Goal: Share content: Share content

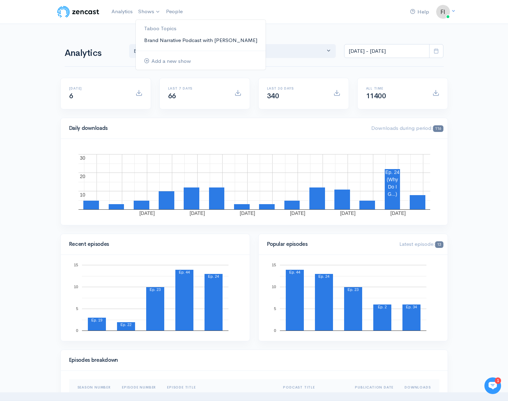
click at [154, 40] on link "Brand Narrative Podcast with [PERSON_NAME]" at bounding box center [201, 40] width 130 height 12
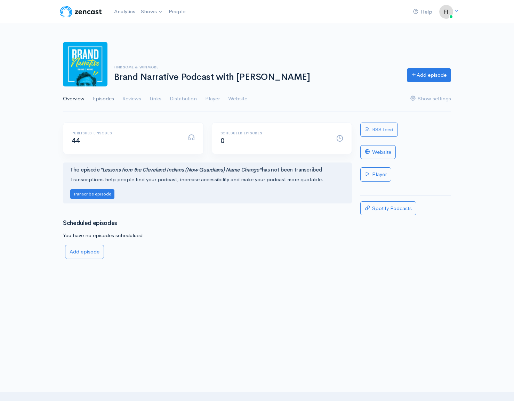
click at [108, 98] on link "Episodes" at bounding box center [103, 99] width 21 height 25
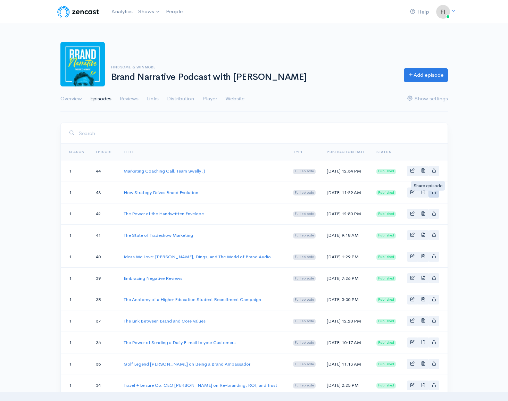
click at [436, 194] on icon "Basic example" at bounding box center [434, 192] width 5 height 5
type input "[URL][DOMAIN_NAME]"
type input "<iframe src='[URL][DOMAIN_NAME]' width='100%' height='190' frameborder='0' scro…"
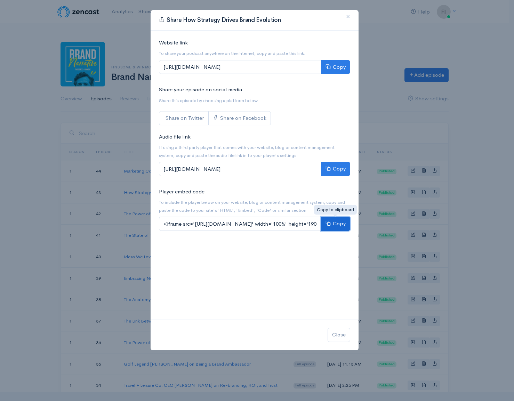
click at [335, 224] on button "Copy" at bounding box center [335, 224] width 29 height 14
click at [475, 119] on div "Share How Strategy Drives Brand Evolution × Website link To share your podcast …" at bounding box center [257, 200] width 514 height 401
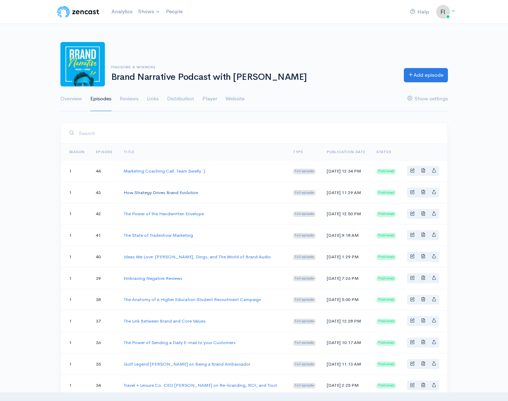
click at [161, 196] on link "How Strategy Drives Brand Evolution" at bounding box center [161, 193] width 75 height 6
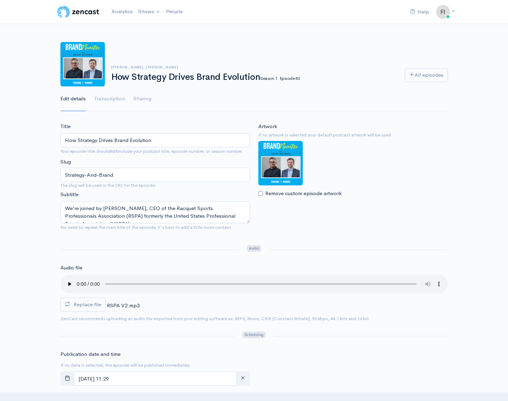
click at [281, 154] on img at bounding box center [281, 163] width 44 height 44
click at [287, 160] on img at bounding box center [281, 163] width 44 height 44
click at [273, 163] on img at bounding box center [281, 163] width 44 height 44
click at [263, 158] on img at bounding box center [281, 163] width 44 height 44
click at [272, 159] on img at bounding box center [281, 163] width 44 height 44
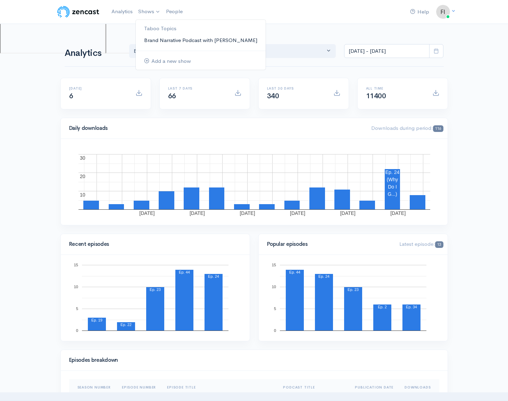
click at [147, 38] on link "Brand Narrative Podcast with [PERSON_NAME]" at bounding box center [201, 40] width 130 height 12
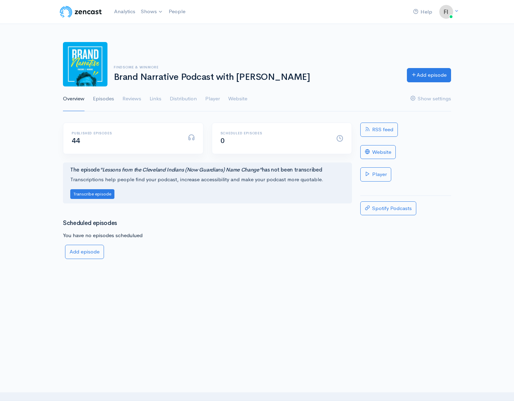
click at [102, 101] on link "Episodes" at bounding box center [103, 99] width 21 height 25
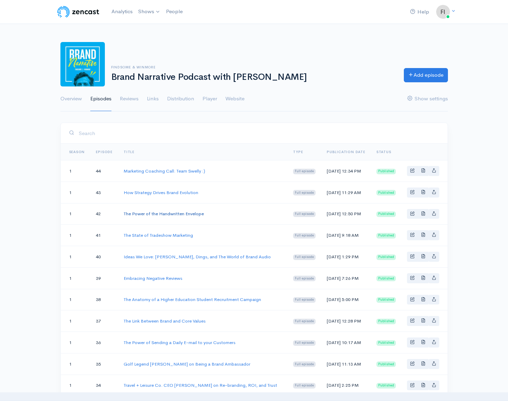
click at [151, 217] on link "The Power of the Handwritten Envelope" at bounding box center [164, 214] width 80 height 6
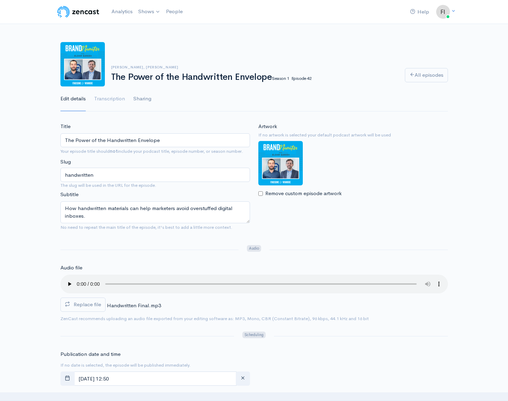
click at [138, 96] on link "Sharing" at bounding box center [142, 99] width 18 height 25
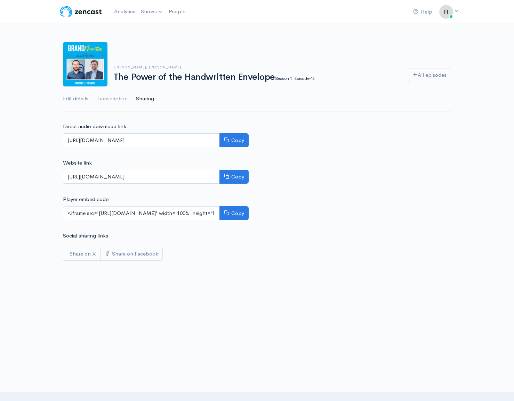
click at [76, 101] on link "Edit details" at bounding box center [75, 99] width 25 height 25
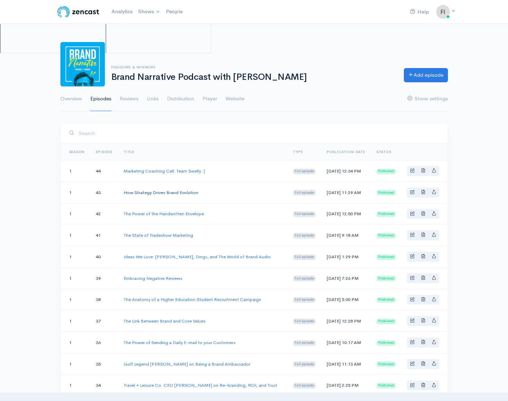
click at [152, 196] on link "How Strategy Drives Brand Evolution" at bounding box center [161, 193] width 75 height 6
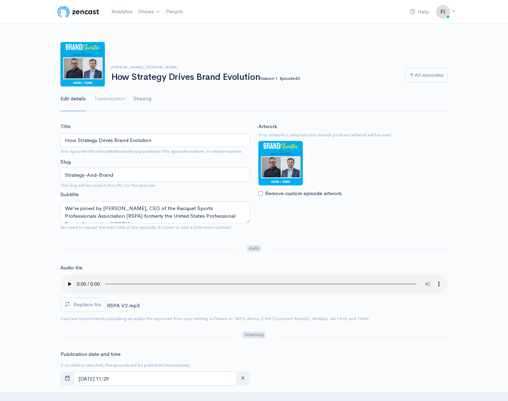
click at [140, 100] on link "Sharing" at bounding box center [142, 99] width 18 height 25
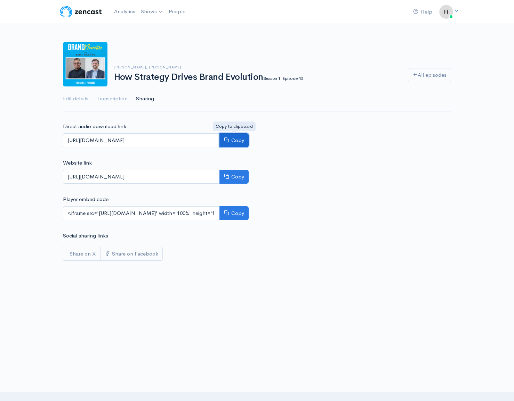
click at [237, 143] on button "Copy" at bounding box center [233, 140] width 29 height 14
click at [230, 175] on button "Copy" at bounding box center [233, 177] width 29 height 14
click at [71, 99] on link "Edit details" at bounding box center [75, 99] width 25 height 25
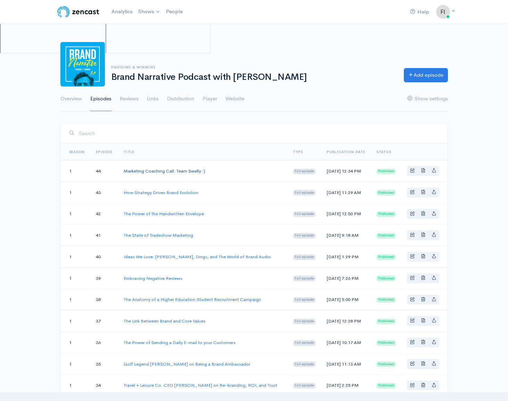
click at [138, 172] on link "Marketing Coaching Call: Team Swelly :)" at bounding box center [165, 171] width 82 height 6
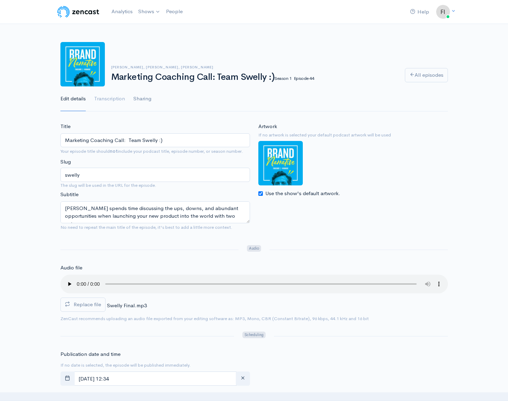
click at [144, 98] on link "Sharing" at bounding box center [142, 99] width 18 height 25
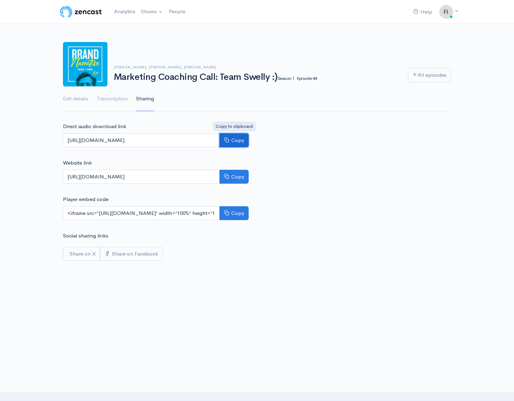
click at [228, 137] on button "Copy" at bounding box center [233, 140] width 29 height 14
click at [240, 176] on button "Copy" at bounding box center [233, 177] width 29 height 14
click at [229, 212] on icon at bounding box center [226, 212] width 5 height 5
click at [419, 72] on link "All episodes" at bounding box center [429, 75] width 43 height 14
